Goal: Task Accomplishment & Management: Use online tool/utility

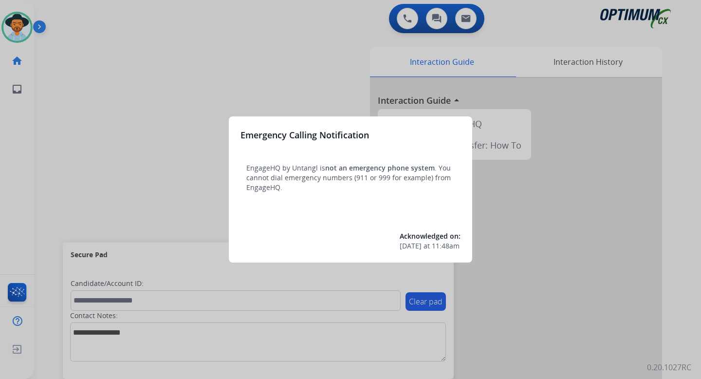
click at [335, 65] on div at bounding box center [350, 189] width 701 height 379
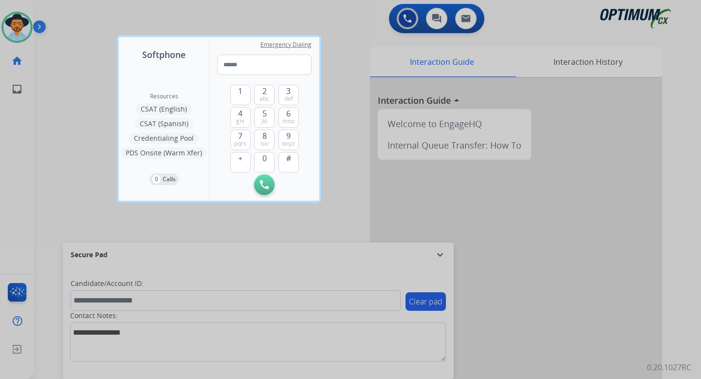
click at [103, 88] on div at bounding box center [350, 189] width 701 height 379
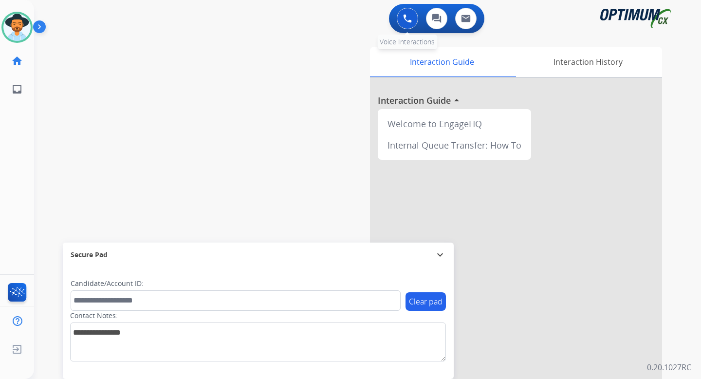
click at [416, 19] on button at bounding box center [407, 18] width 21 height 21
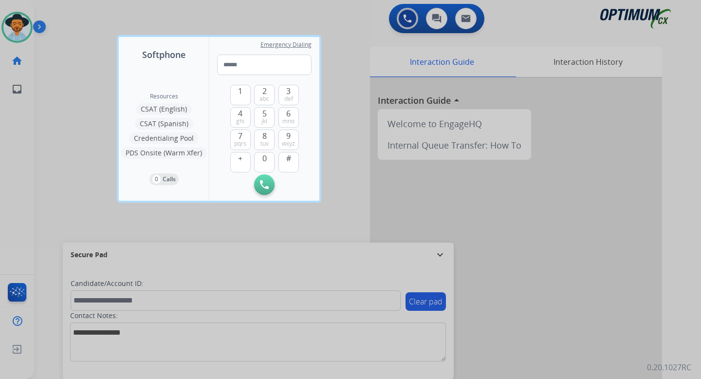
click at [165, 106] on button "CSAT (English)" at bounding box center [164, 109] width 56 height 12
click at [153, 122] on button "CSAT (Spanish)" at bounding box center [164, 124] width 58 height 12
click at [152, 149] on button "PDS Onsite (Warm Xfer)" at bounding box center [164, 153] width 86 height 12
click at [152, 138] on button "Credentialing Pool" at bounding box center [164, 138] width 70 height 12
click at [344, 13] on div at bounding box center [350, 189] width 701 height 379
